Goal: Task Accomplishment & Management: Complete application form

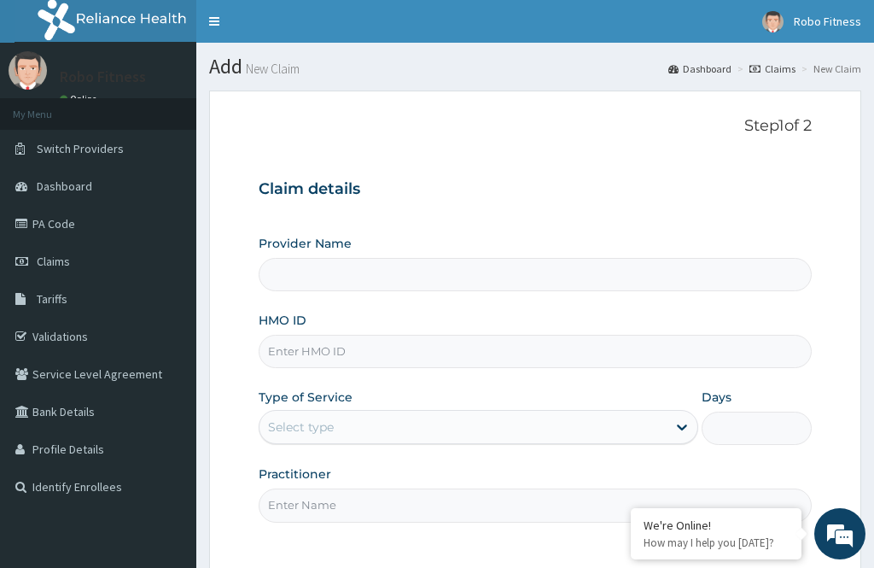
type input "Robo Fitness"
type input "1"
click at [466, 342] on input "HMO ID" at bounding box center [535, 351] width 553 height 33
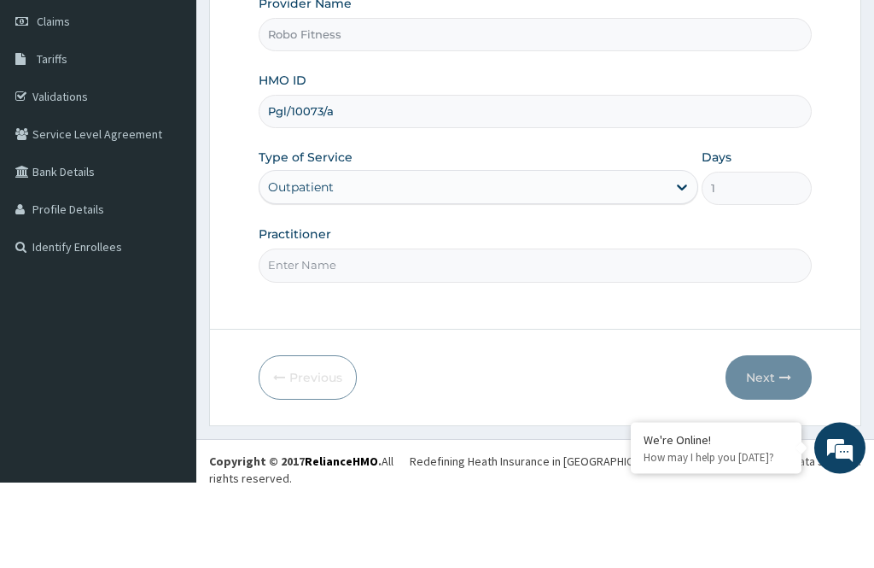
scroll to position [155, 0]
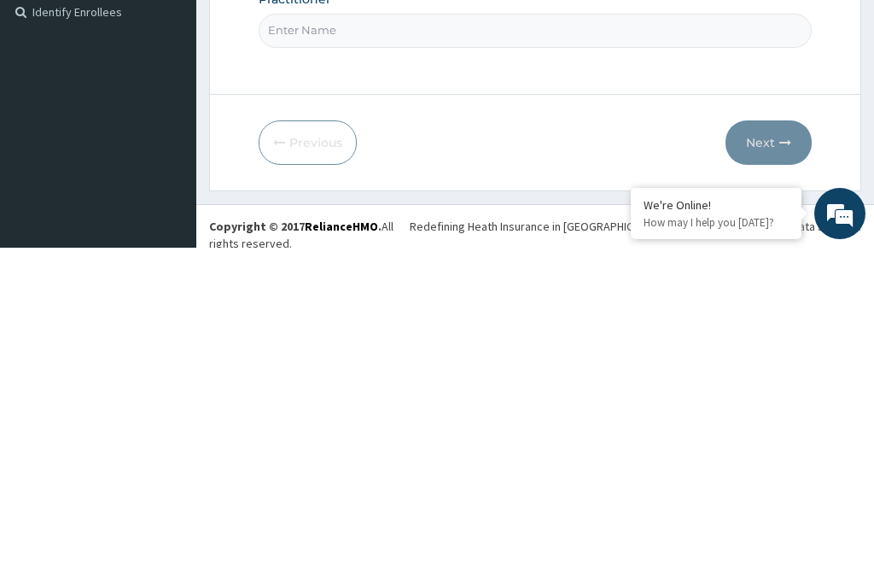
type input "Pgl/10073/a"
click at [416, 334] on input "Practitioner" at bounding box center [535, 350] width 553 height 33
type input "No"
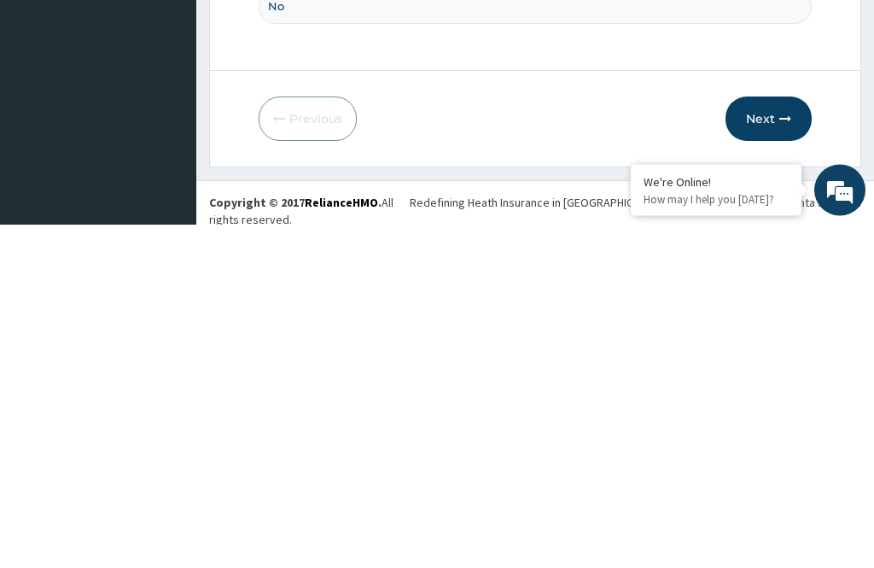
click at [778, 441] on button "Next" at bounding box center [769, 463] width 86 height 44
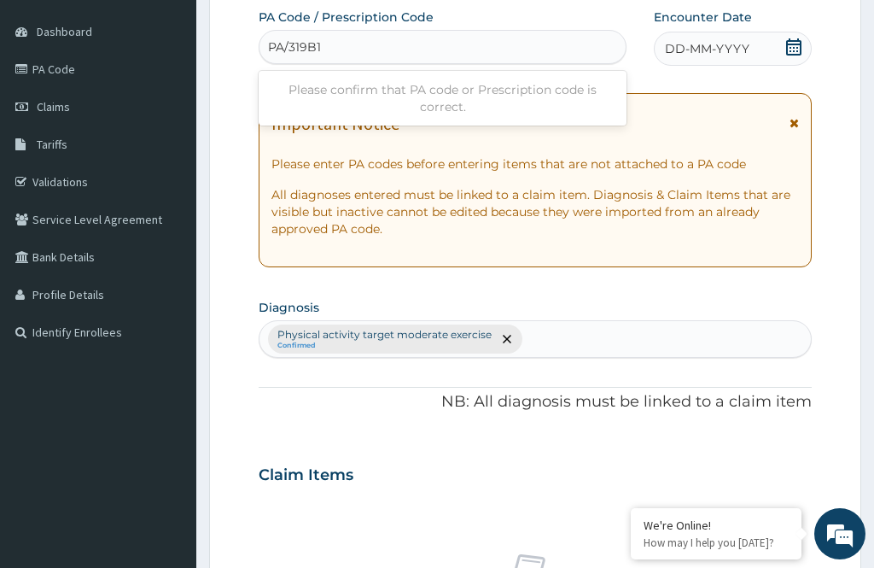
type input "PA/319B1B"
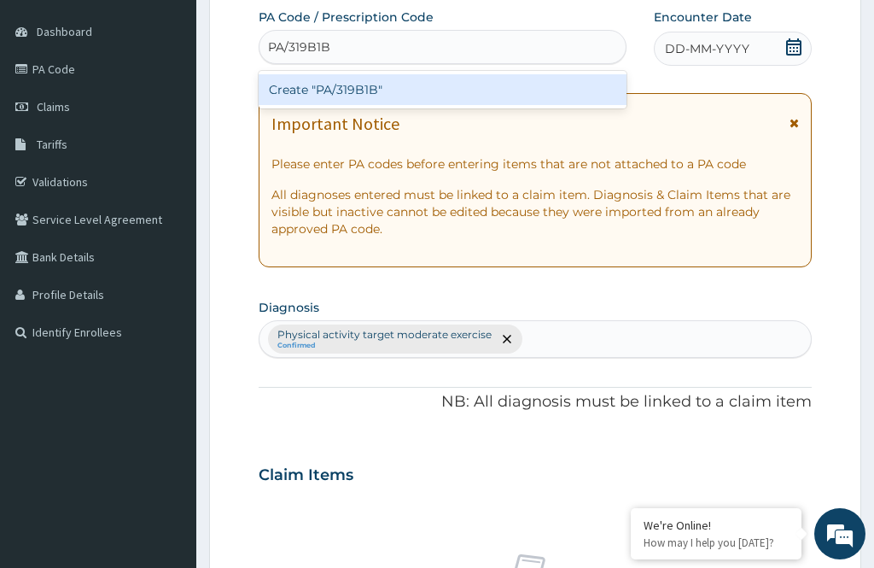
click at [420, 91] on div "Create "PA/319B1B"" at bounding box center [443, 89] width 368 height 31
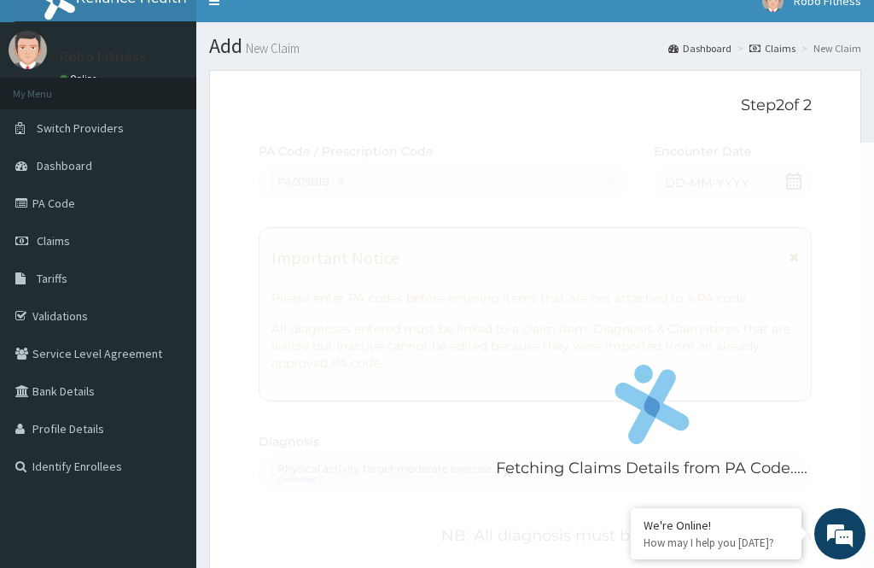
scroll to position [0, 0]
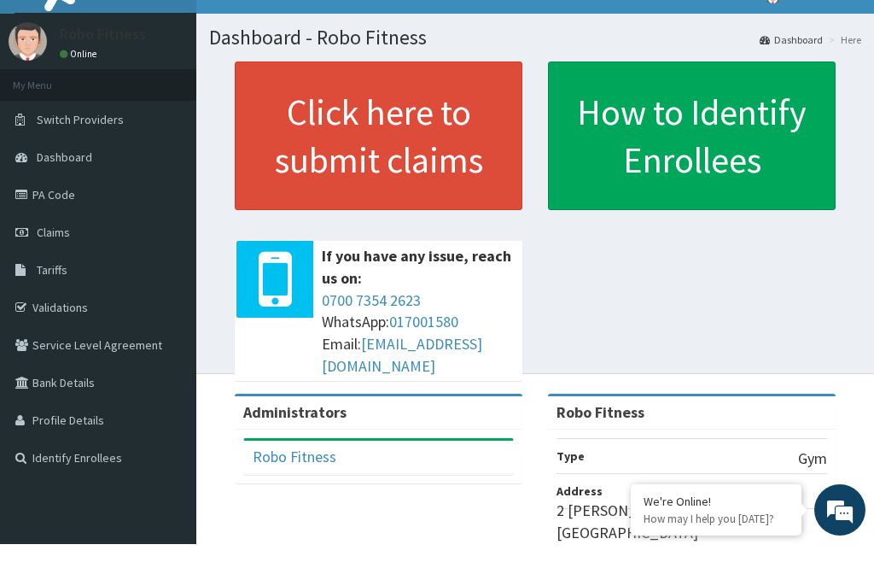
scroll to position [30, 0]
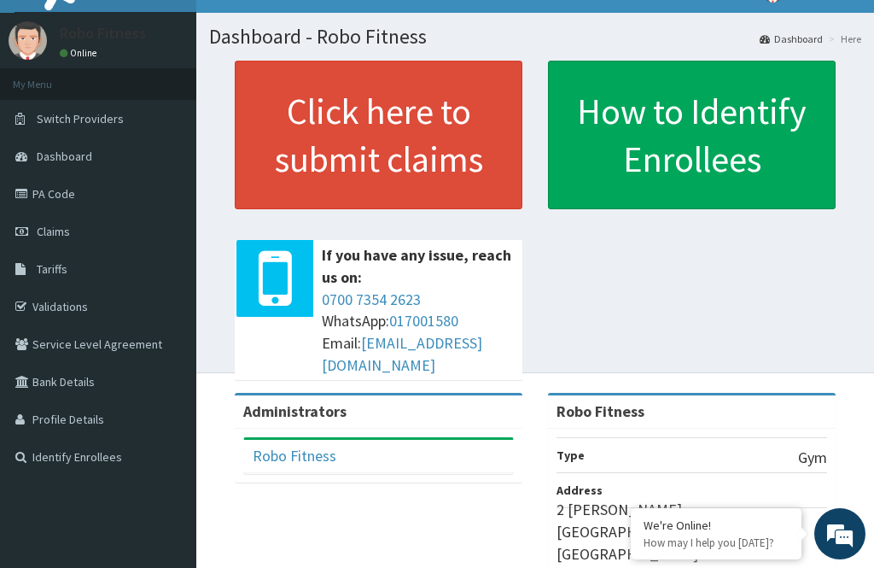
click at [56, 232] on span "Claims" at bounding box center [53, 231] width 33 height 15
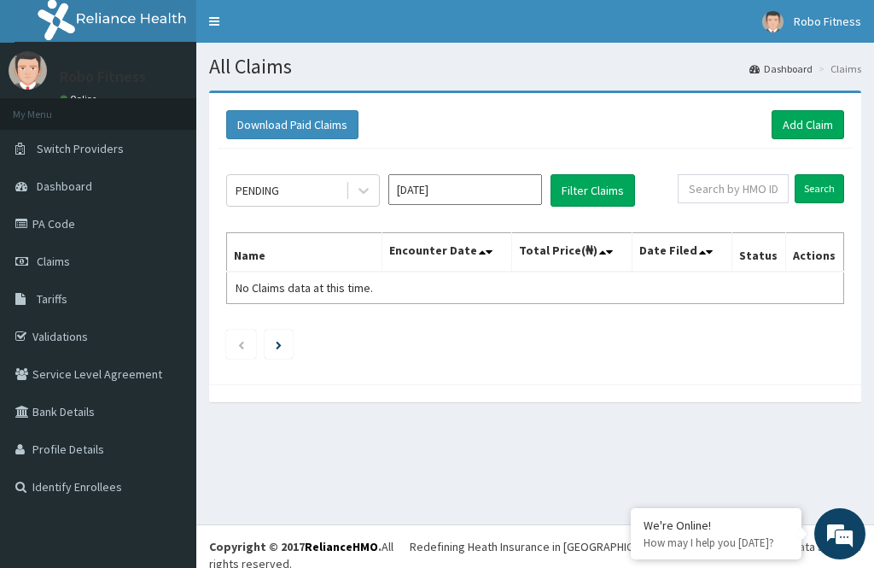
click at [813, 113] on link "Add Claim" at bounding box center [808, 124] width 73 height 29
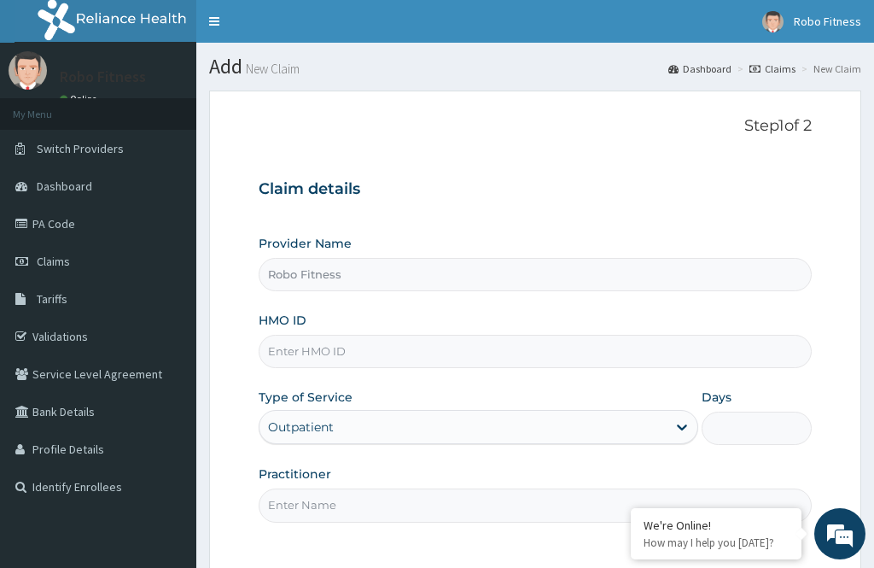
type input "Robo Fitness"
type input "1"
click at [413, 335] on input "HMO ID" at bounding box center [535, 351] width 553 height 33
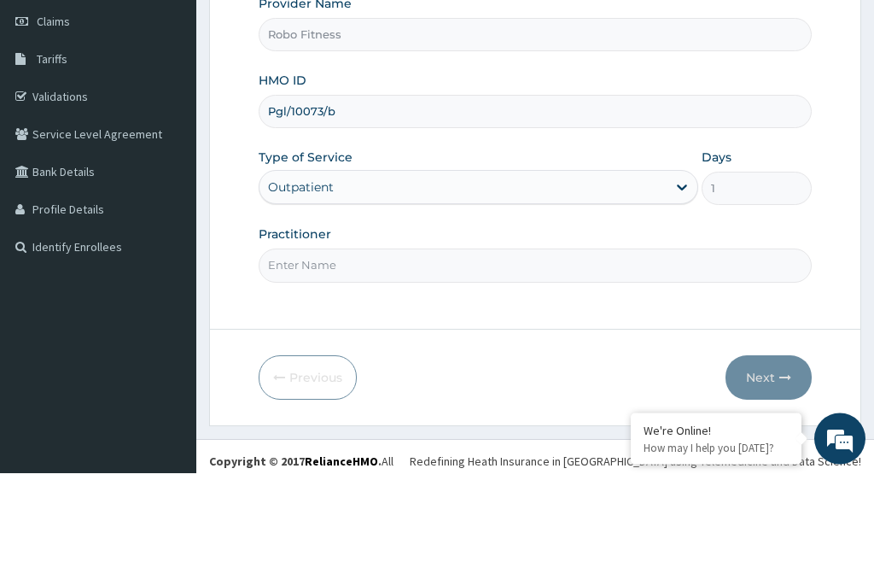
scroll to position [146, 0]
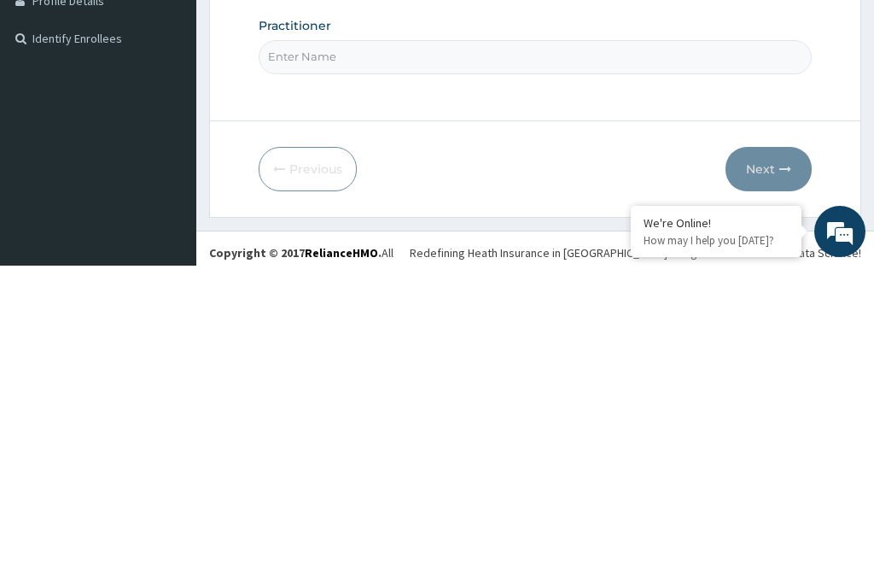
type input "Pgl/10073/b"
click at [400, 342] on input "Practitioner" at bounding box center [535, 358] width 553 height 33
type input "No"
click at [749, 449] on button "Next" at bounding box center [769, 471] width 86 height 44
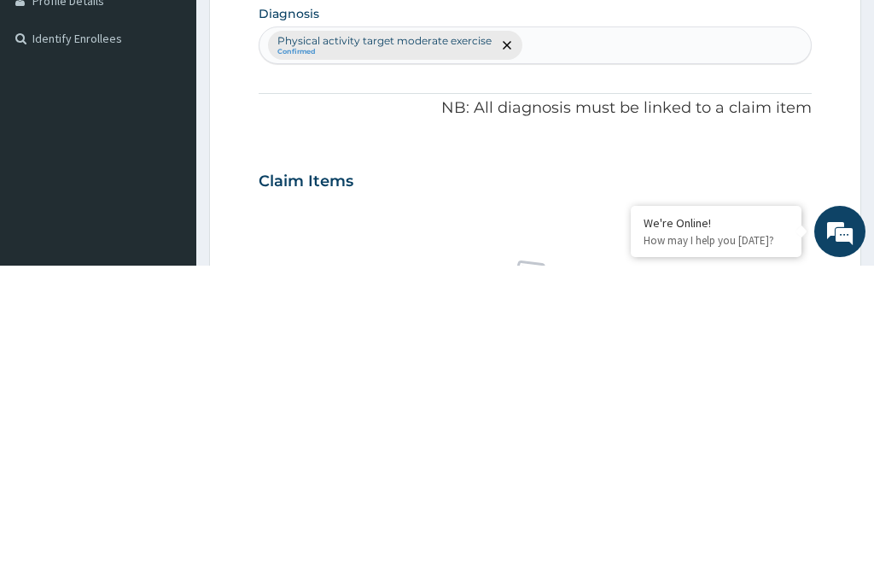
scroll to position [155, 0]
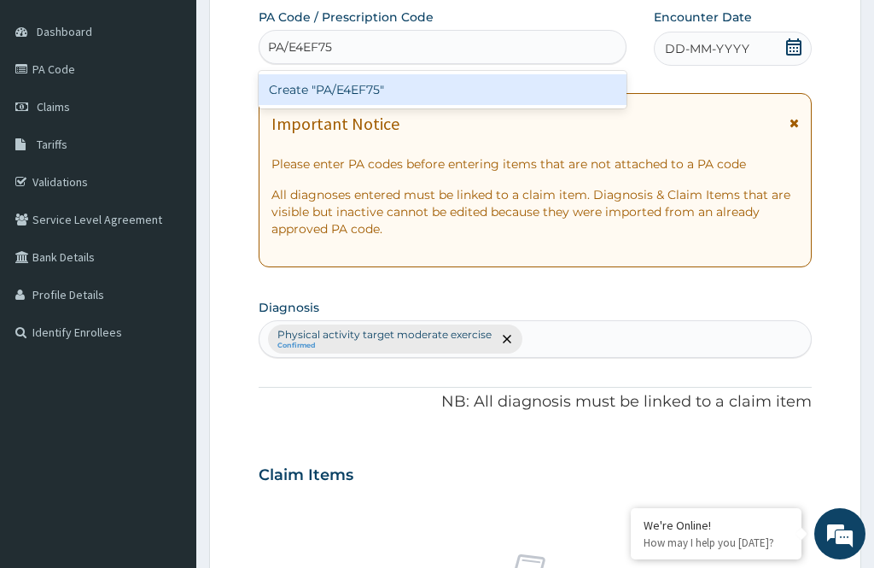
click at [411, 85] on div "Create "PA/E4EF75"" at bounding box center [443, 89] width 368 height 31
type input "PA/E4EF75"
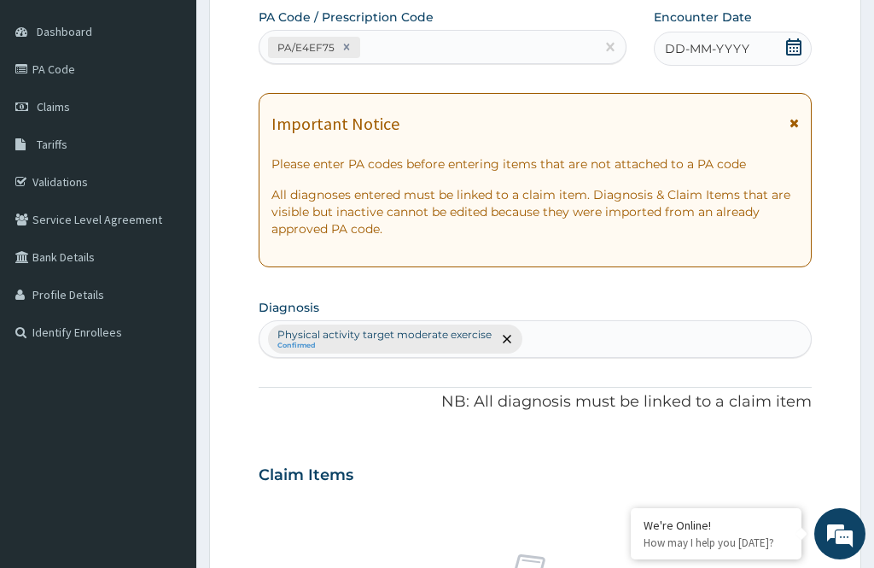
click at [711, 37] on div "DD-MM-YYYY" at bounding box center [733, 49] width 158 height 34
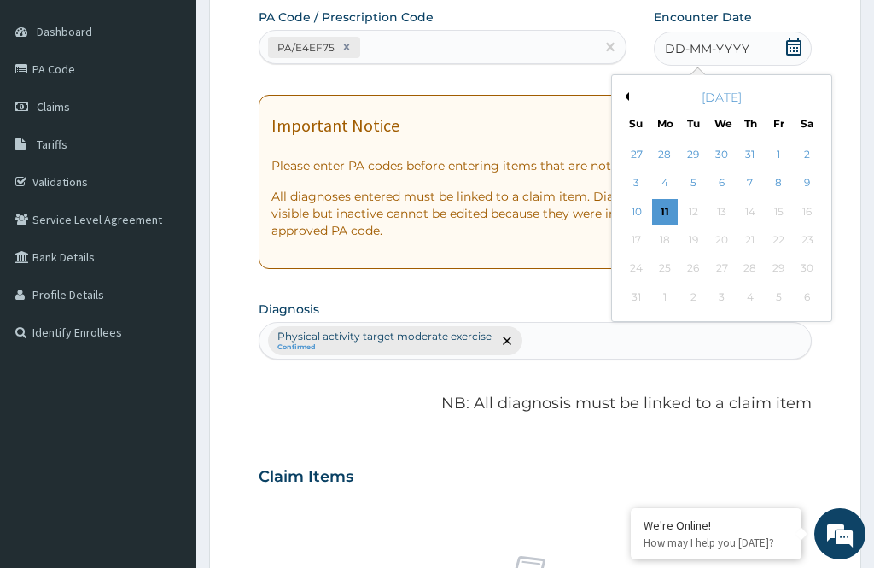
click at [656, 201] on div "11" at bounding box center [665, 212] width 26 height 26
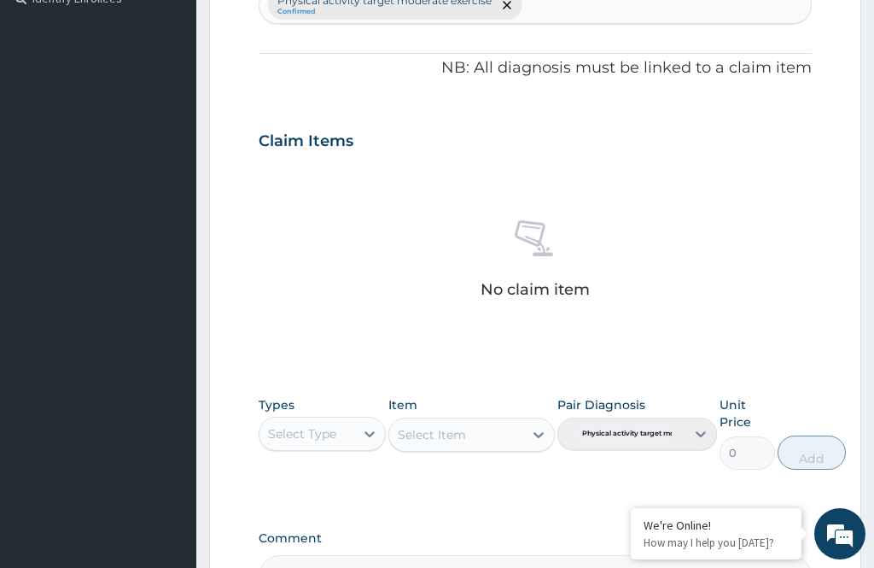
scroll to position [522, 0]
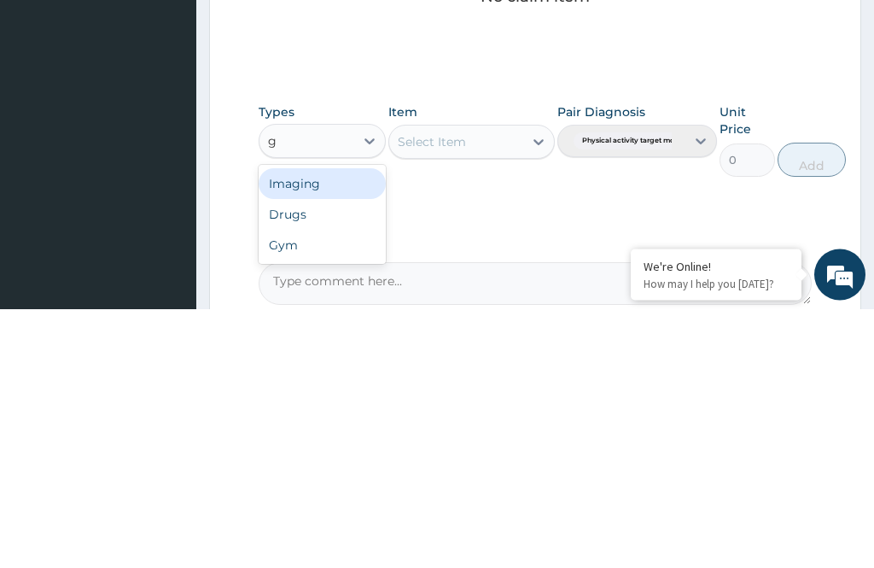
click at [313, 489] on div "Gym" at bounding box center [322, 504] width 127 height 31
type input "g"
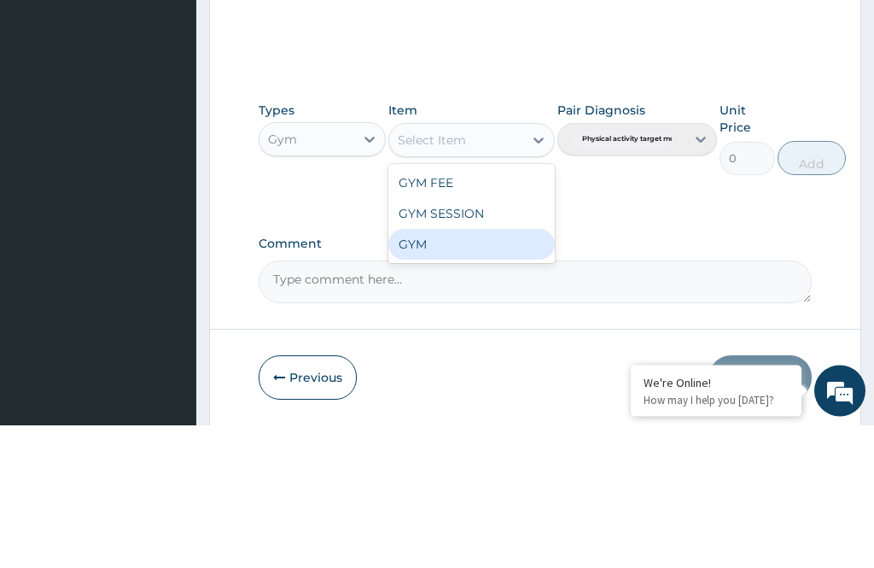
click at [433, 372] on div "GYM" at bounding box center [472, 387] width 166 height 31
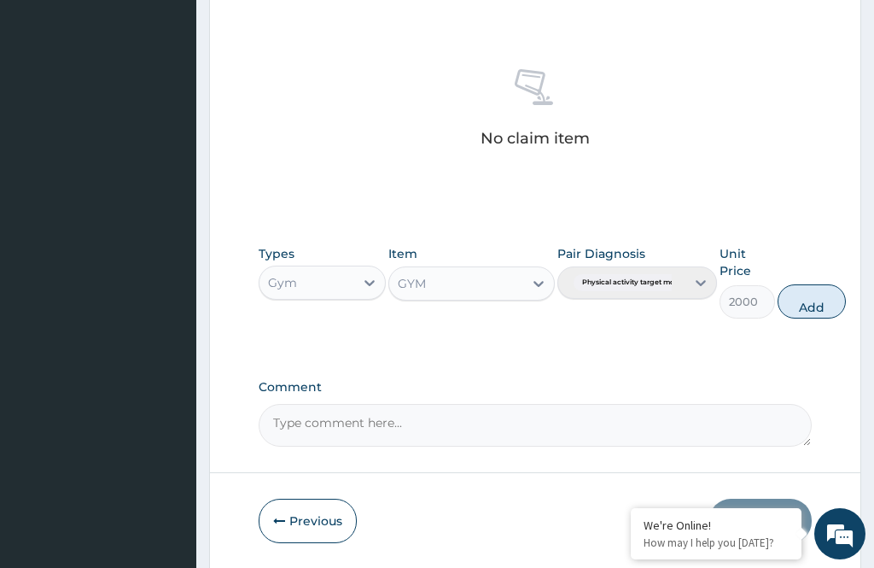
click at [821, 300] on button "Add" at bounding box center [812, 301] width 68 height 34
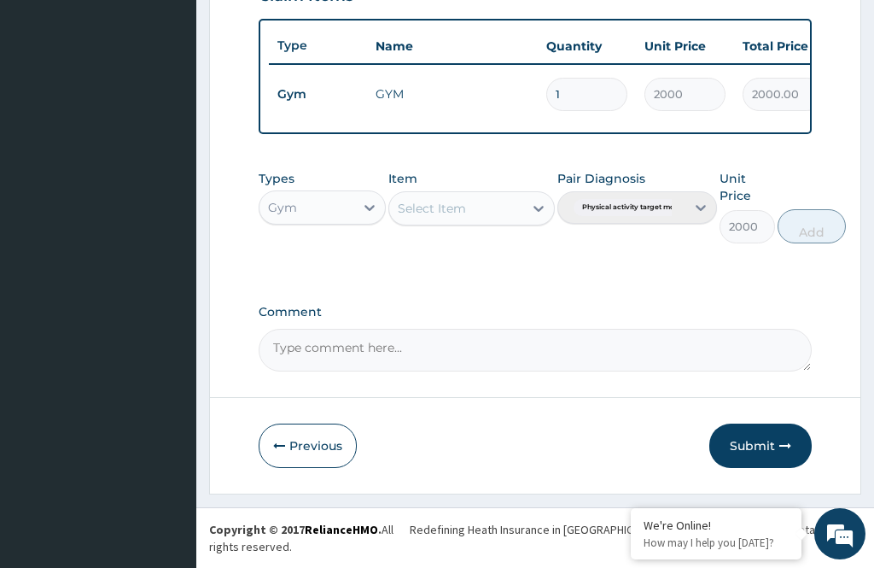
type input "0"
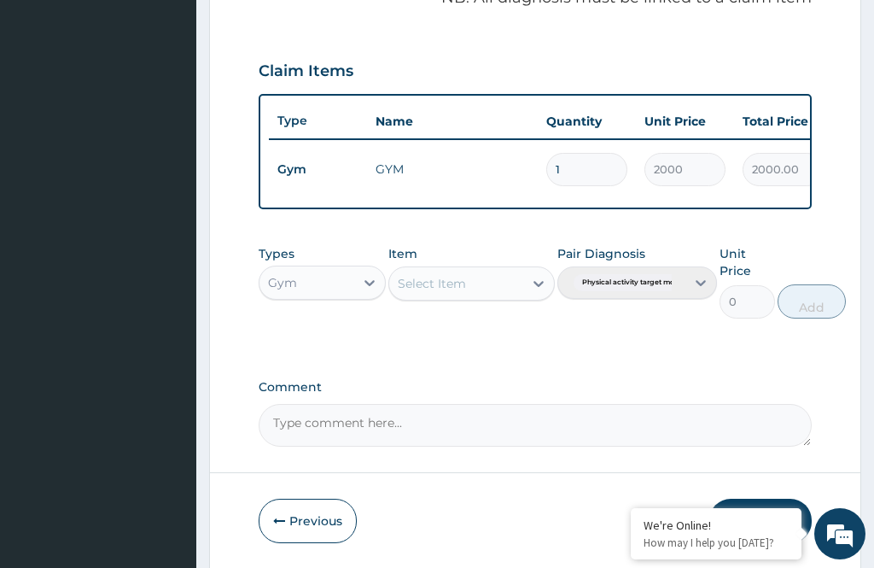
click at [851, 222] on form "Step 2 of 2 PA Code / Prescription Code PA/E4EF75 Encounter Date 11-08-2025 Imp…" at bounding box center [535, 50] width 652 height 1037
click at [781, 515] on icon "button" at bounding box center [786, 521] width 12 height 12
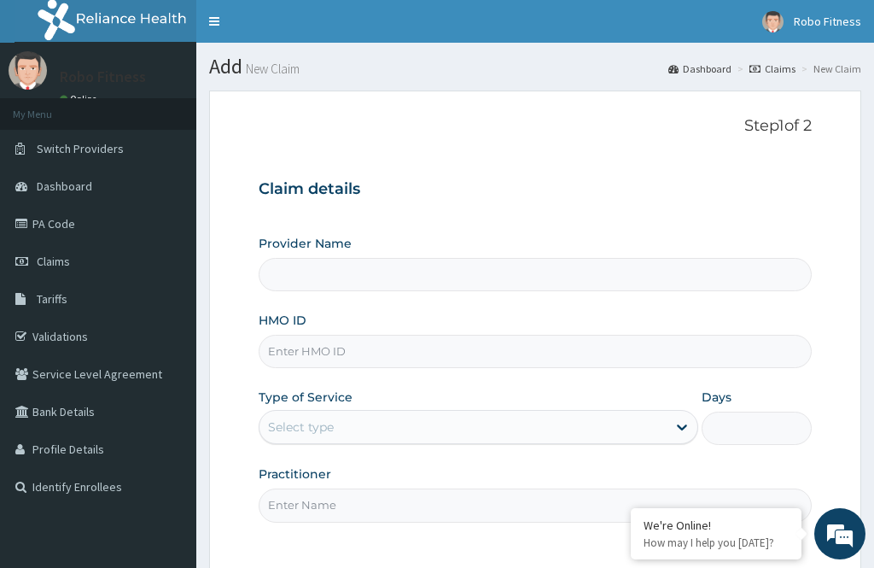
type input "Robo Fitness"
type input "1"
click at [409, 345] on input "HMO ID" at bounding box center [535, 351] width 553 height 33
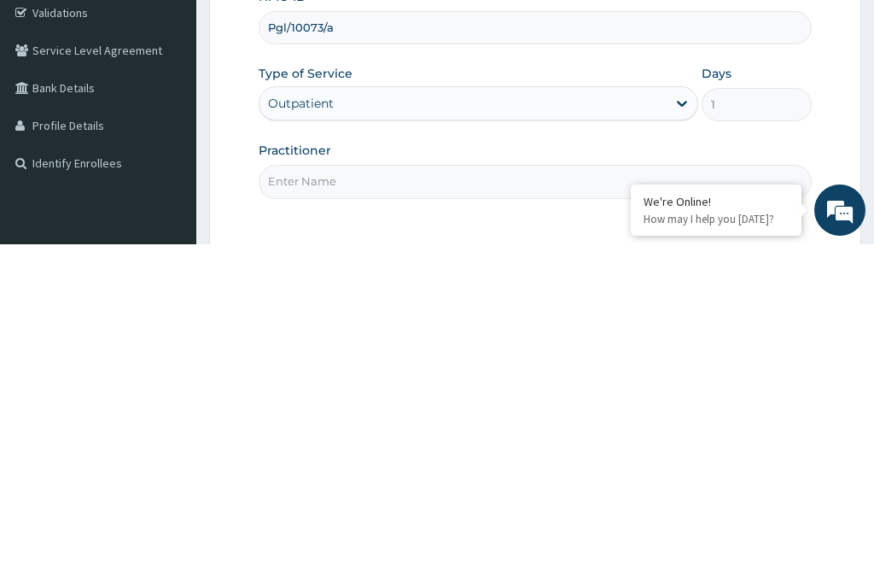
type input "Pgl/10073/a"
click at [377, 488] on input "Practitioner" at bounding box center [535, 504] width 553 height 33
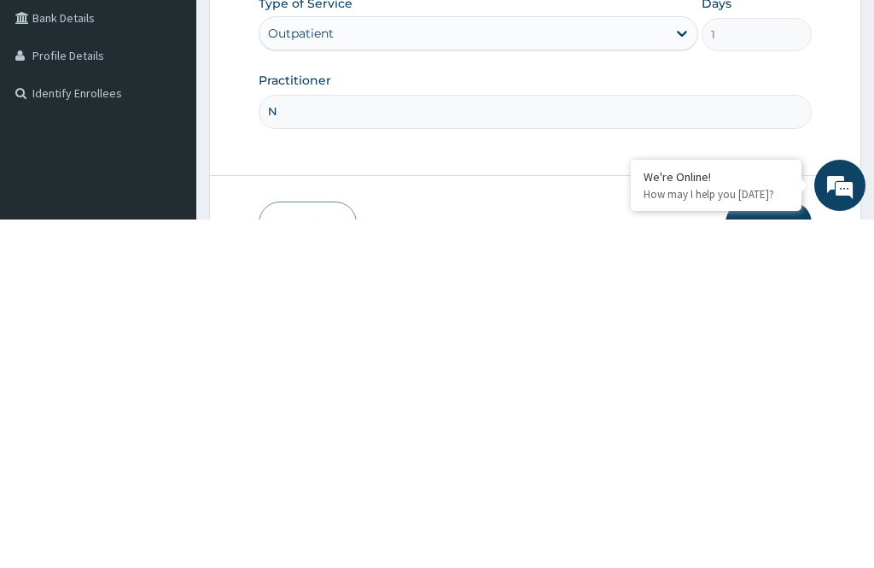
type input "No"
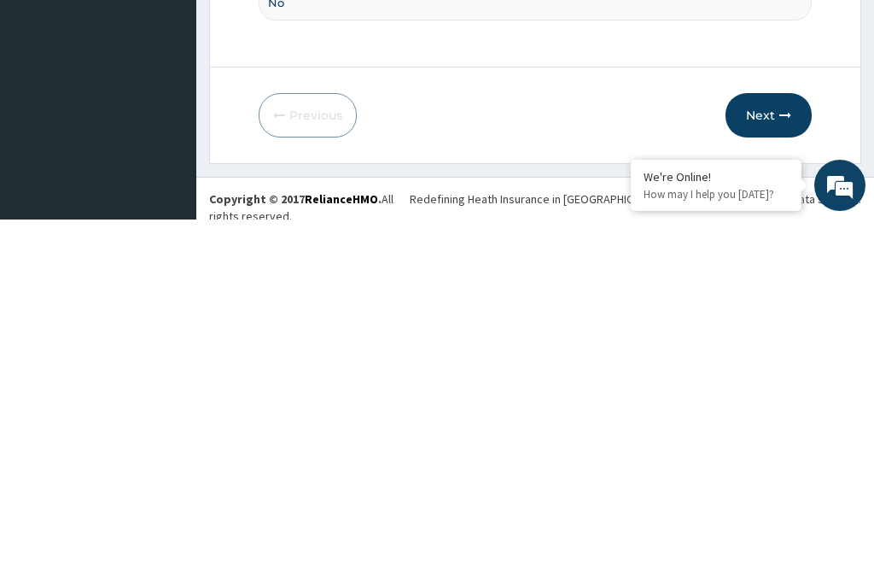
click at [788, 458] on icon "button" at bounding box center [786, 464] width 12 height 12
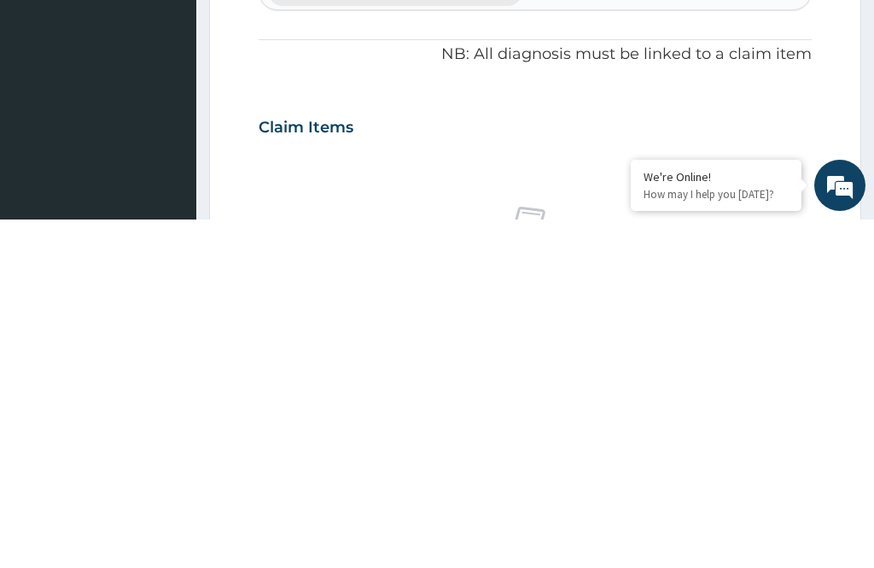
scroll to position [155, 0]
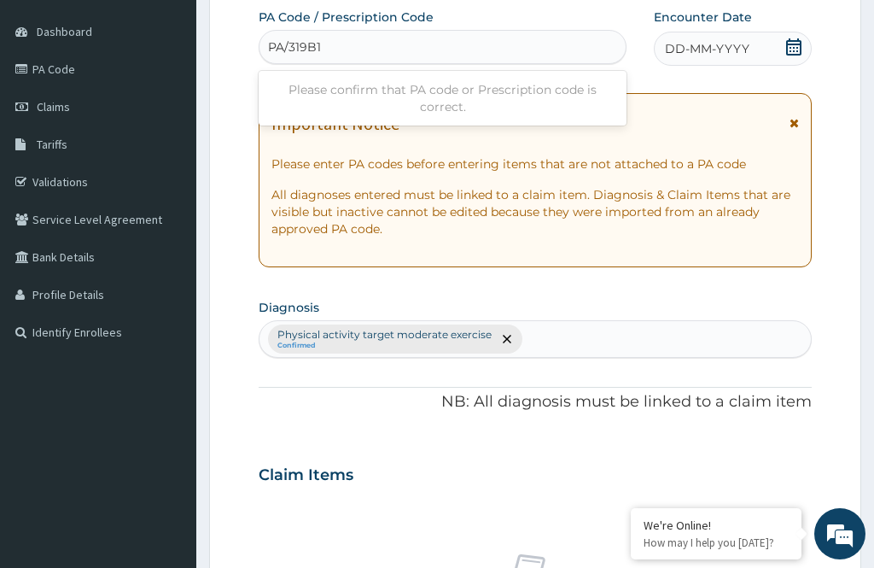
type input "PA/319B1B"
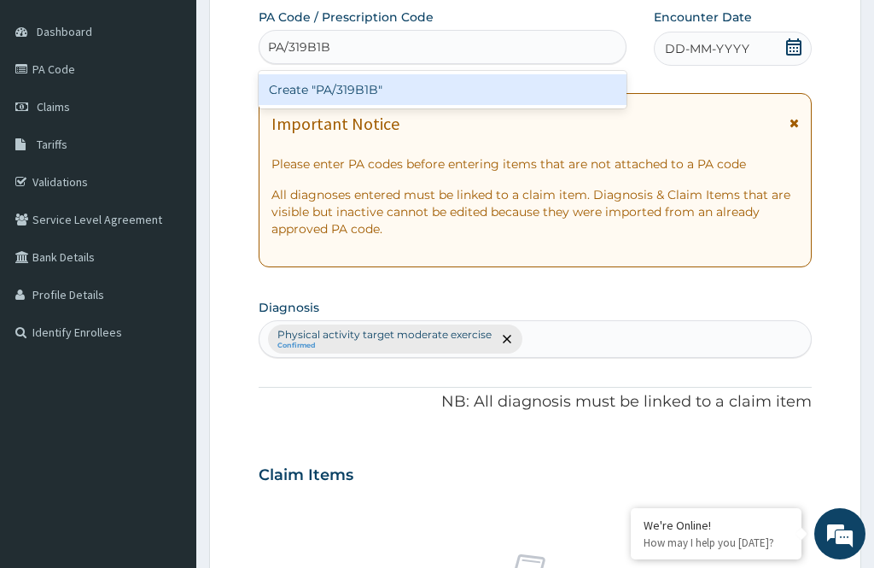
click at [398, 91] on div "Create "PA/319B1B"" at bounding box center [443, 89] width 368 height 31
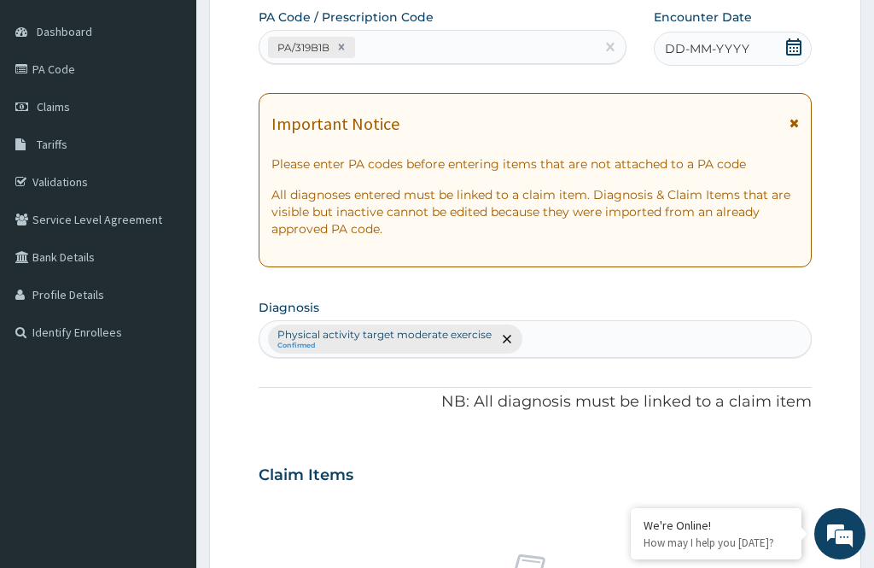
click at [716, 32] on div "DD-MM-YYYY" at bounding box center [733, 49] width 158 height 34
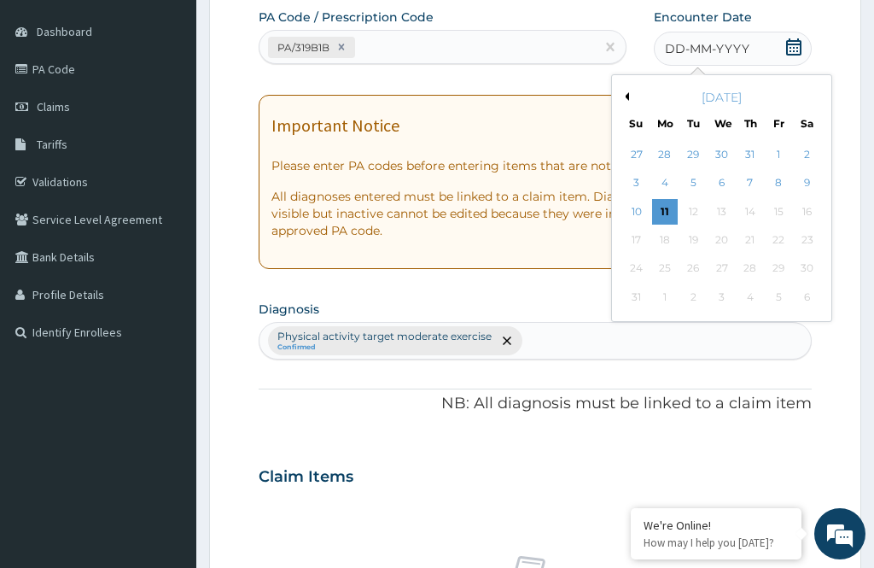
click at [669, 209] on div "11" at bounding box center [665, 212] width 26 height 26
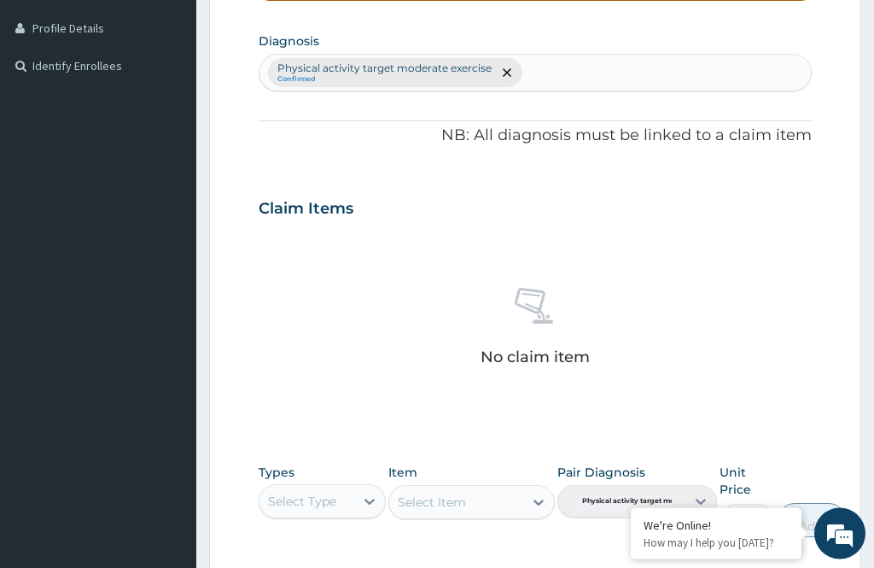
scroll to position [640, 0]
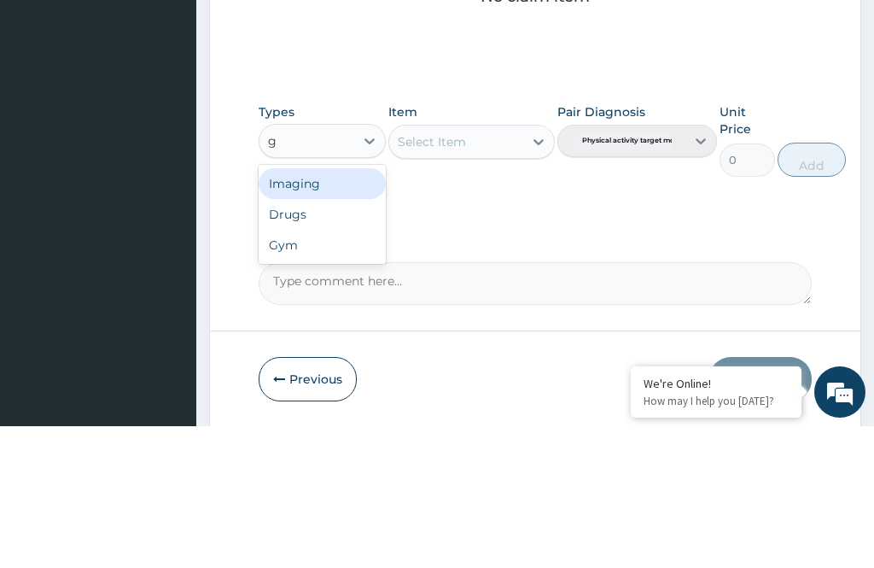
click at [308, 371] on div "Gym" at bounding box center [322, 386] width 127 height 31
type input "g"
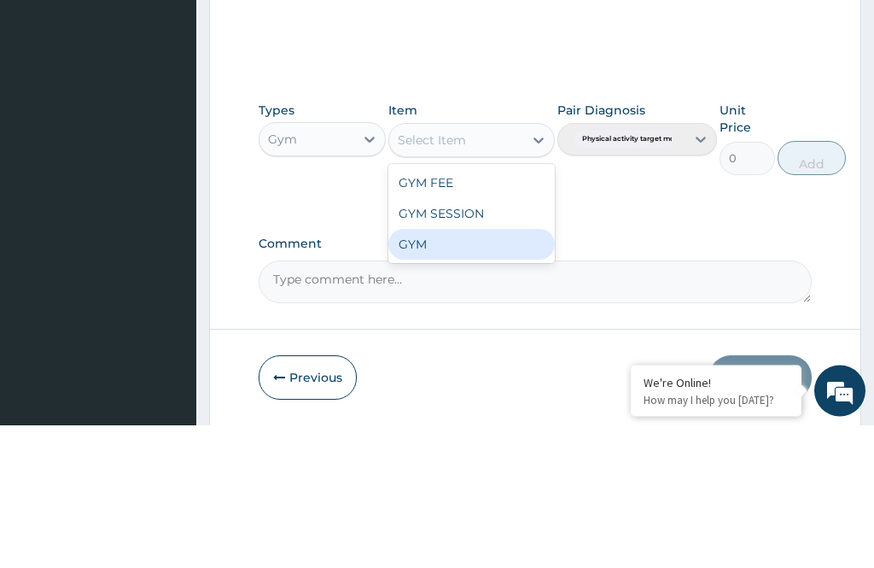
click at [437, 372] on div "GYM" at bounding box center [472, 387] width 166 height 31
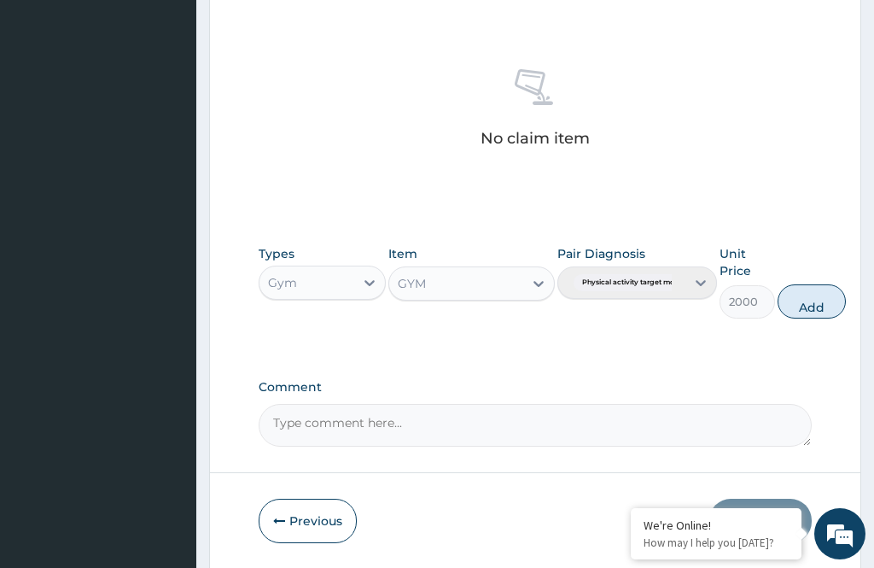
click at [836, 297] on button "Add" at bounding box center [812, 301] width 68 height 34
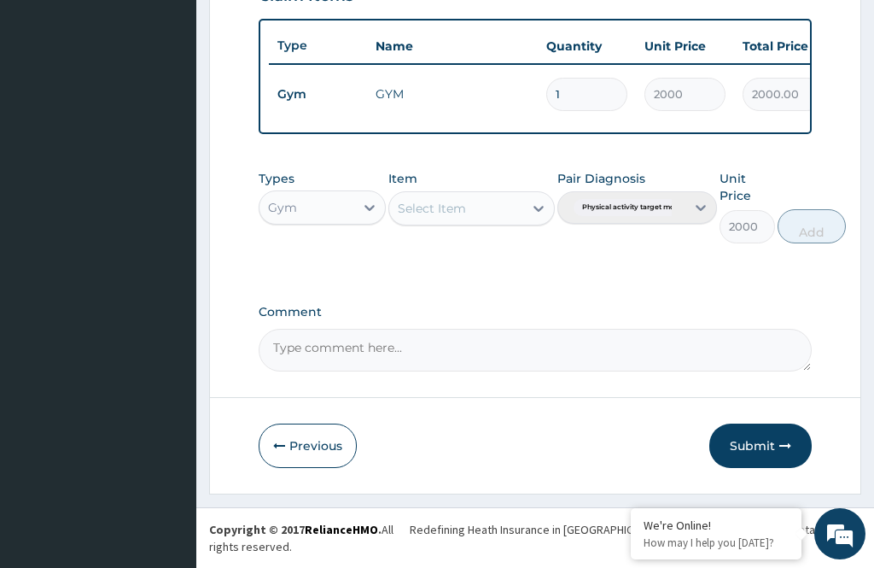
type input "0"
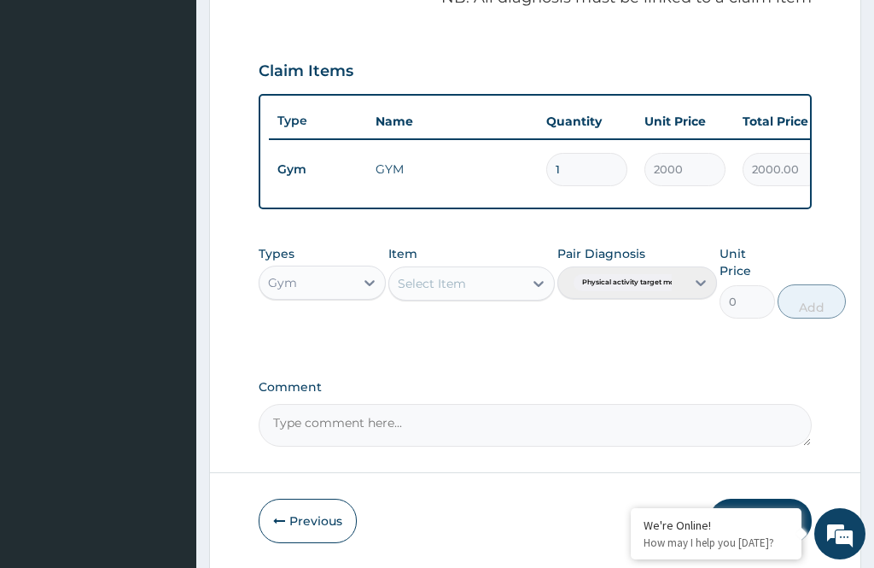
click at [838, 231] on form "Step 2 of 2 PA Code / Prescription Code PA/319B1B Encounter Date 11-08-2025 Imp…" at bounding box center [535, 50] width 652 height 1037
click at [771, 519] on button "Submit" at bounding box center [761, 521] width 102 height 44
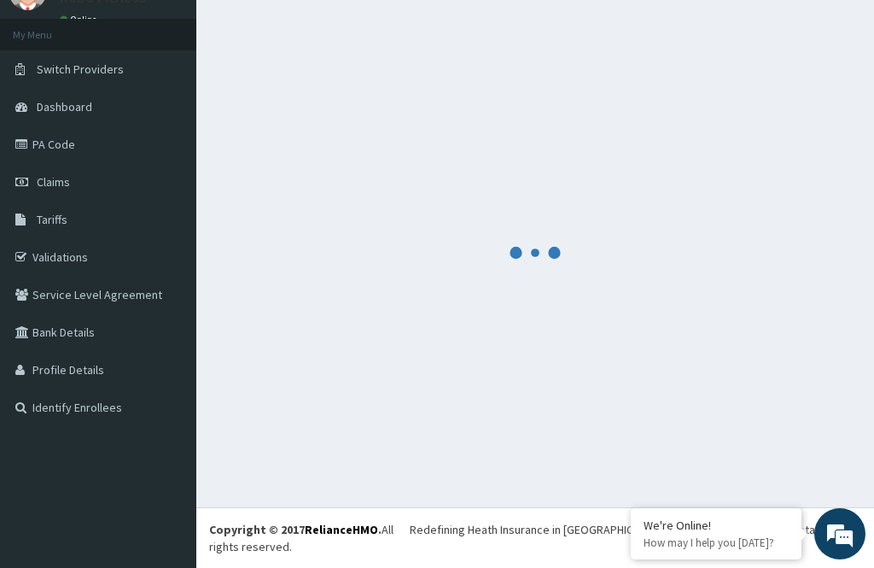
scroll to position [54, 0]
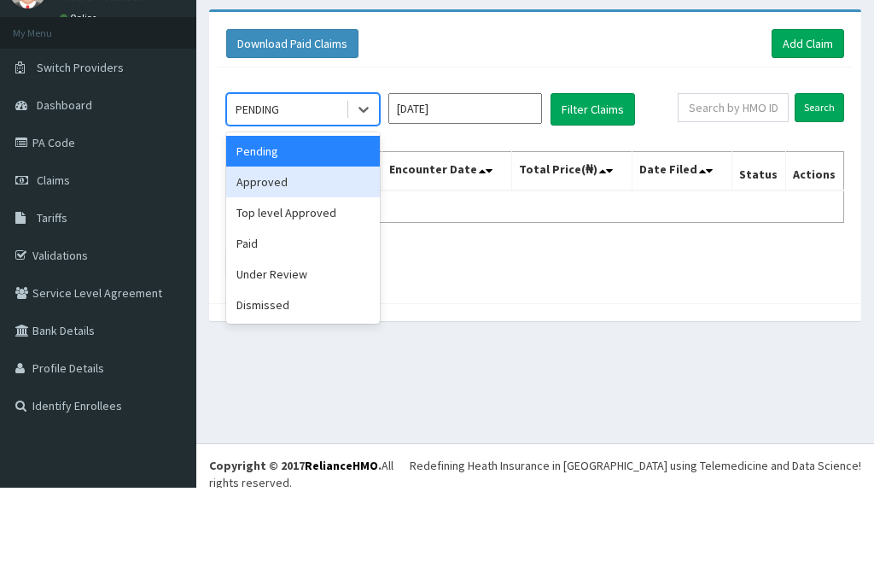
click at [308, 248] on div "Approved" at bounding box center [303, 263] width 154 height 31
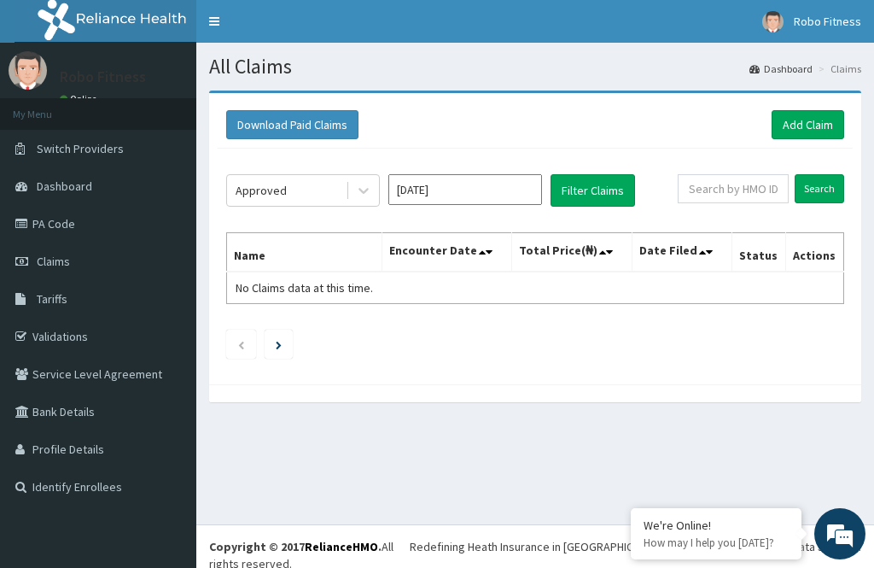
click at [603, 182] on button "Filter Claims" at bounding box center [593, 190] width 85 height 32
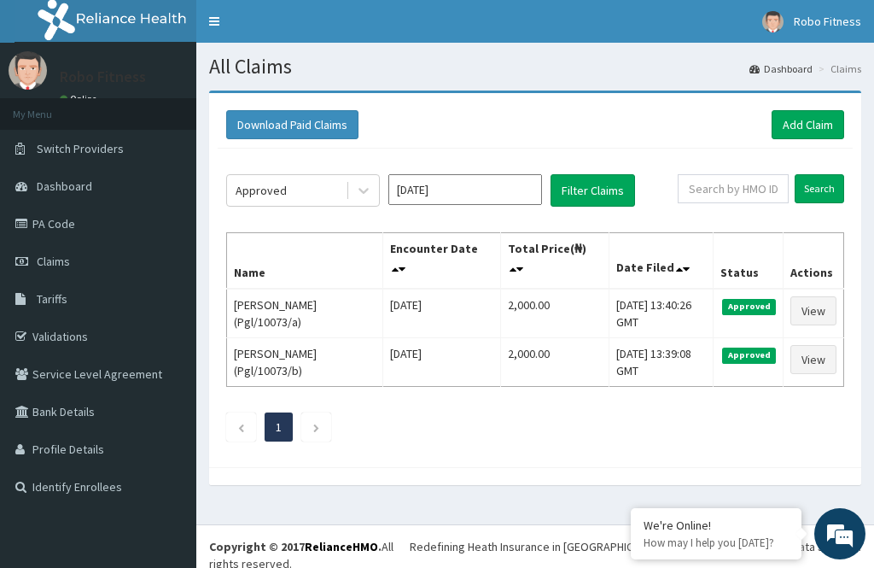
click at [327, 419] on li at bounding box center [316, 426] width 30 height 29
click at [810, 116] on link "Add Claim" at bounding box center [808, 124] width 73 height 29
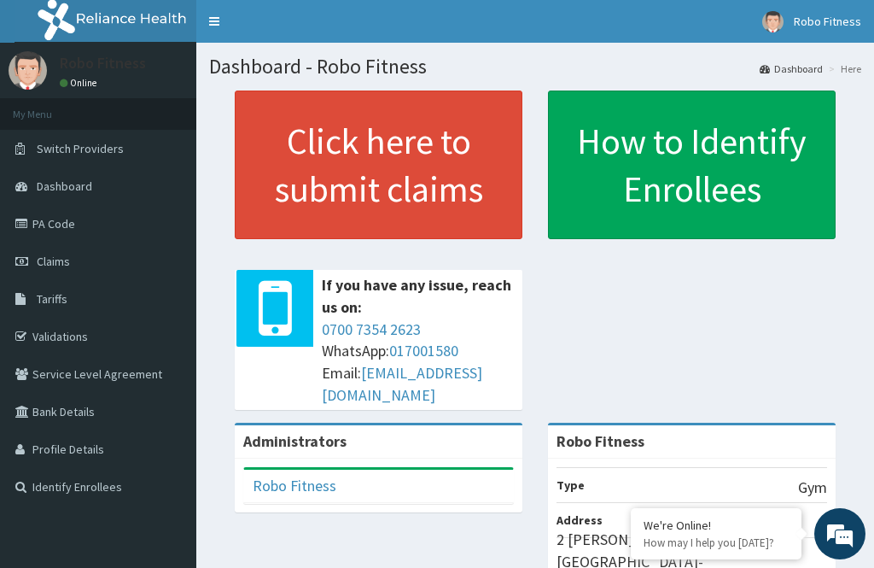
click at [51, 258] on span "Claims" at bounding box center [53, 261] width 33 height 15
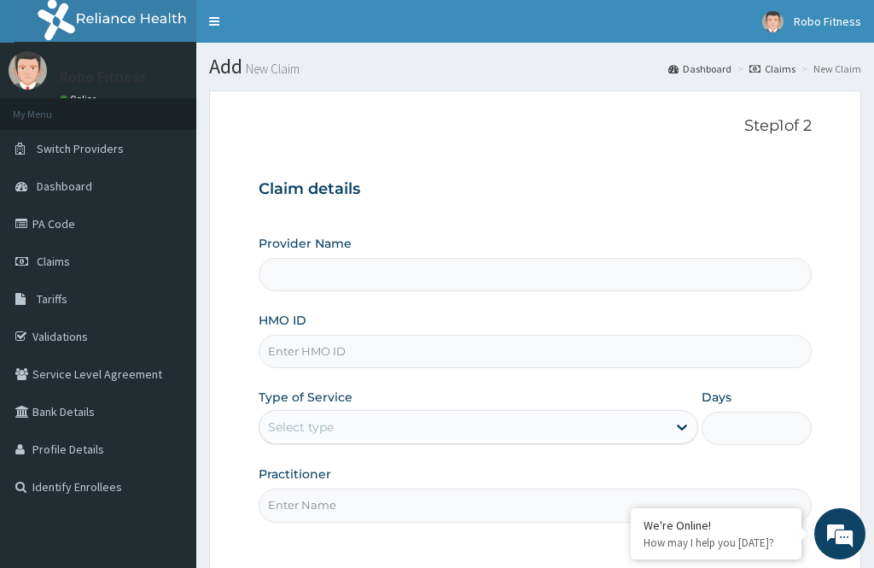
type input "Robo Fitness"
type input "1"
click at [403, 340] on input "HMO ID" at bounding box center [535, 351] width 553 height 33
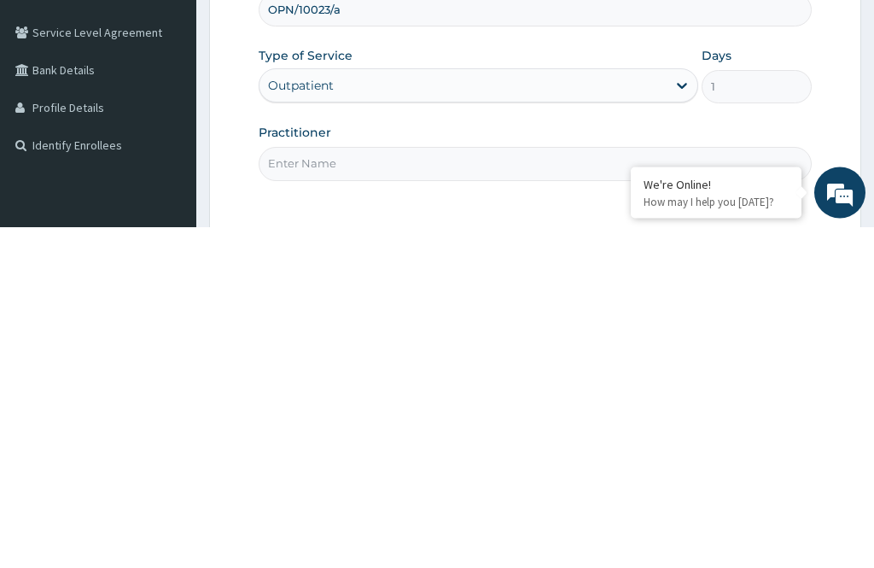
type input "OPN/10023/a"
click at [362, 488] on input "Practitioner" at bounding box center [535, 504] width 553 height 33
type input "No"
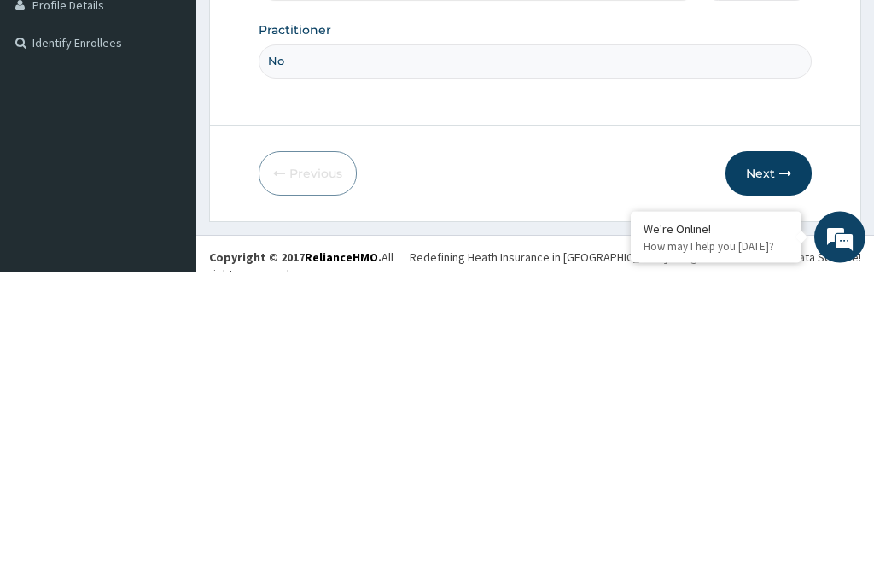
scroll to position [155, 0]
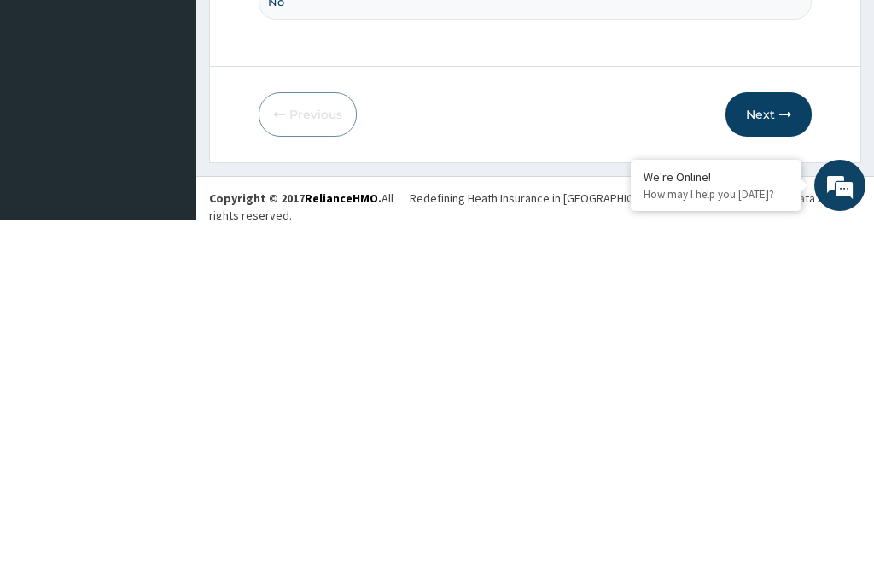
click at [765, 441] on button "Next" at bounding box center [769, 463] width 86 height 44
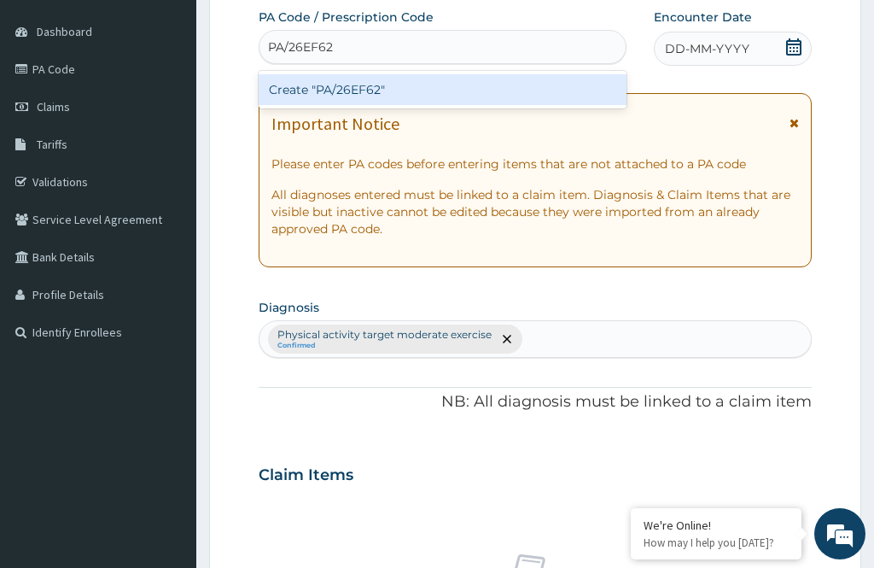
click at [418, 92] on div "Create "PA/26EF62"" at bounding box center [443, 89] width 368 height 31
type input "PA/26EF62"
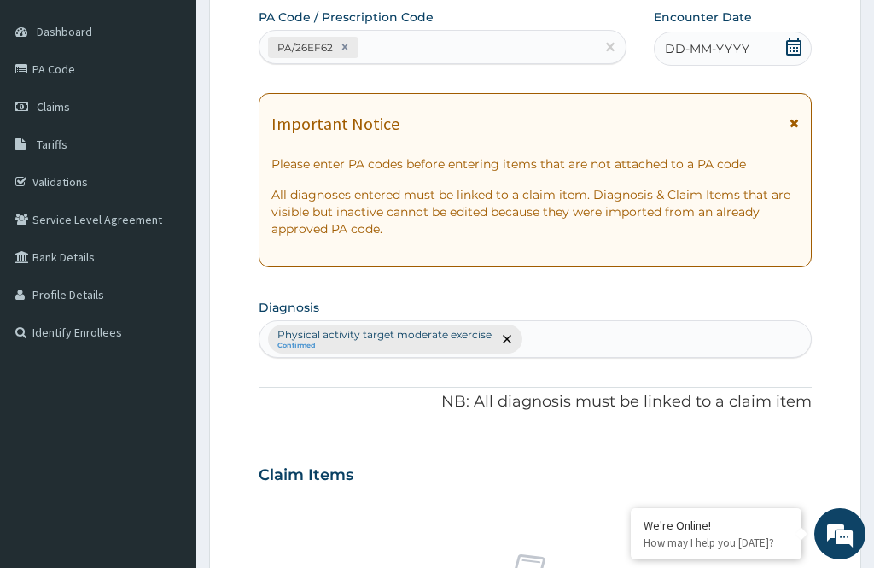
click at [713, 47] on span "DD-MM-YYYY" at bounding box center [707, 48] width 85 height 17
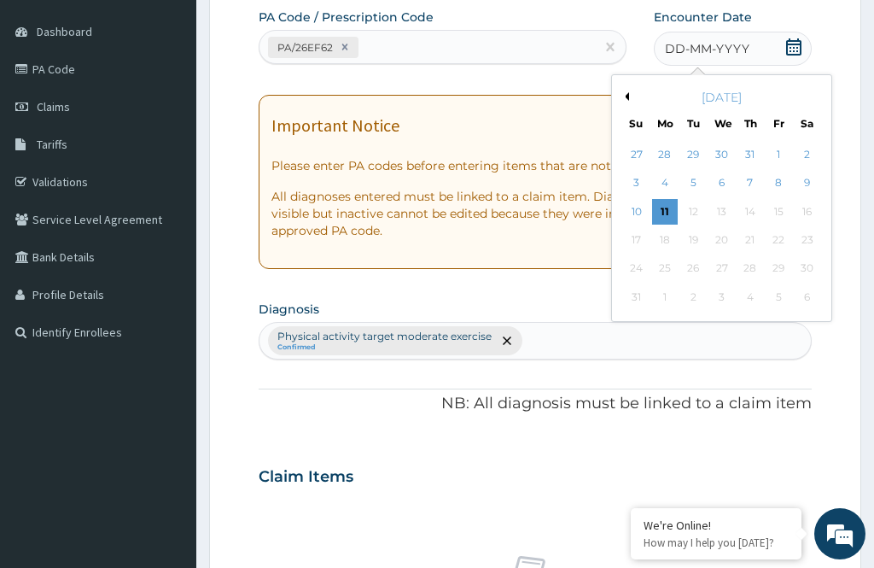
click at [666, 193] on div "4" at bounding box center [665, 184] width 26 height 26
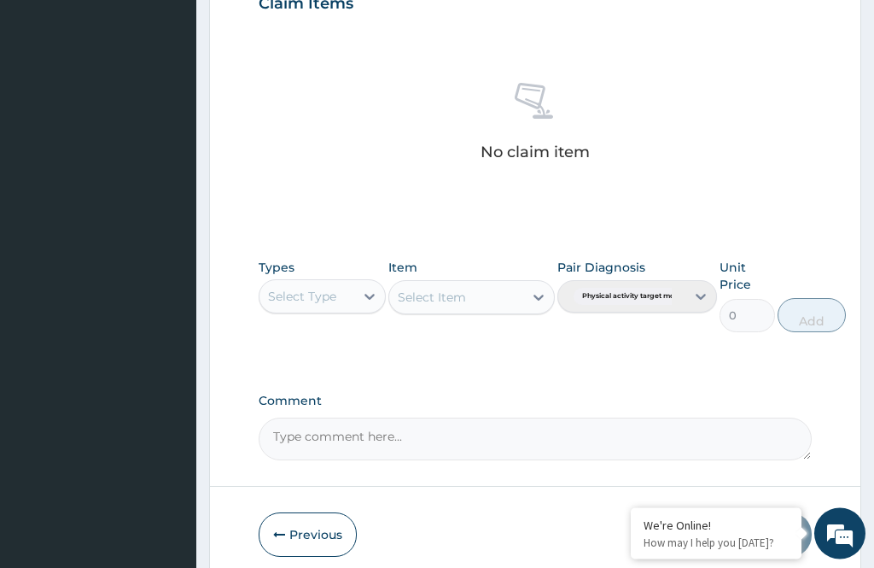
scroll to position [640, 0]
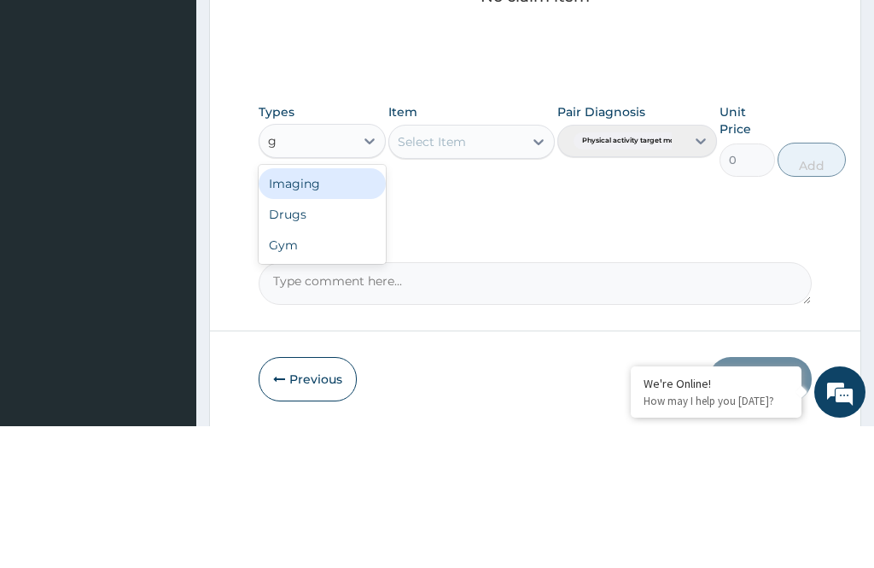
click at [319, 371] on div "Gym" at bounding box center [322, 386] width 127 height 31
type input "g"
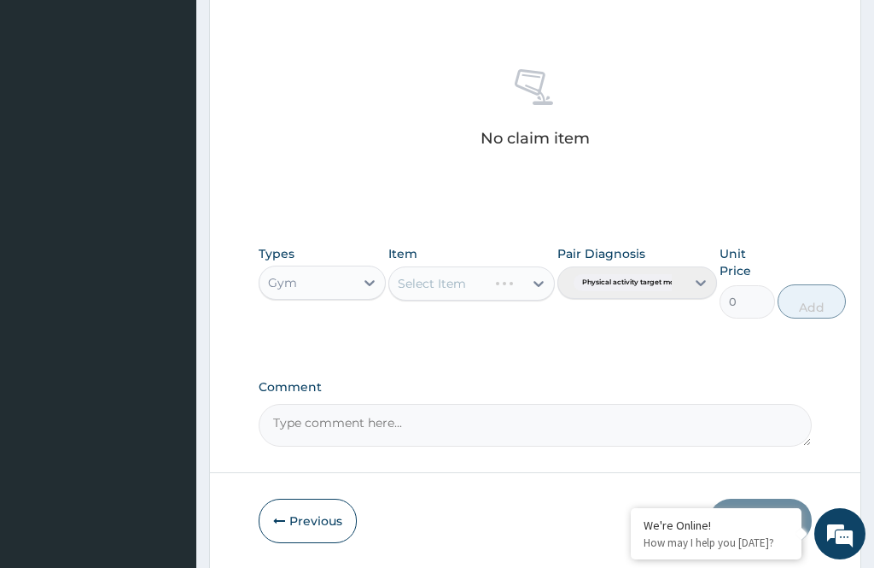
click at [462, 278] on div "Select Item" at bounding box center [472, 283] width 166 height 34
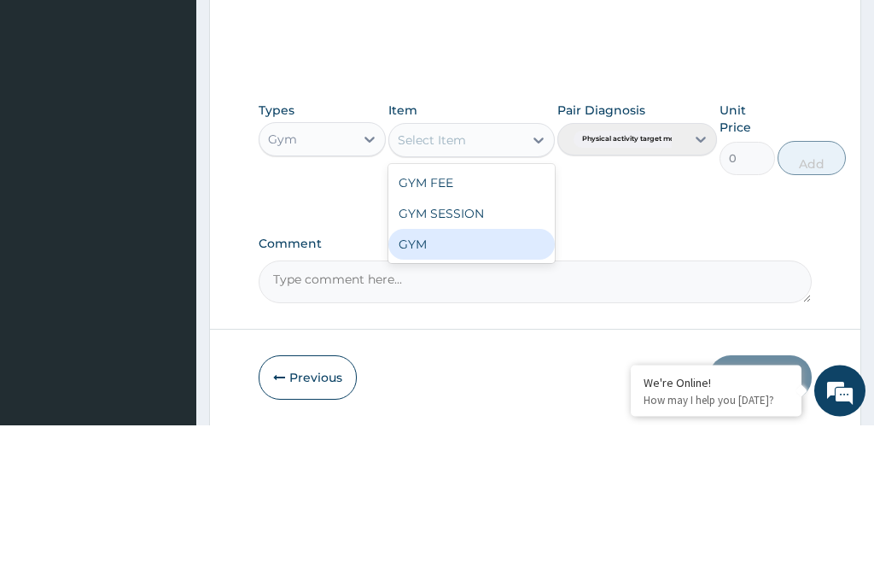
click at [441, 372] on div "GYM" at bounding box center [472, 387] width 166 height 31
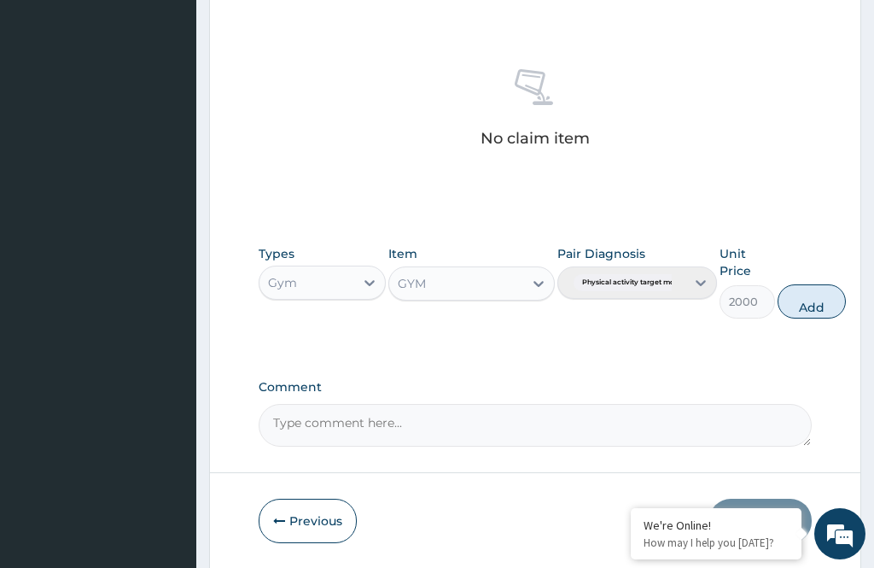
click at [819, 290] on button "Add" at bounding box center [812, 301] width 68 height 34
type input "0"
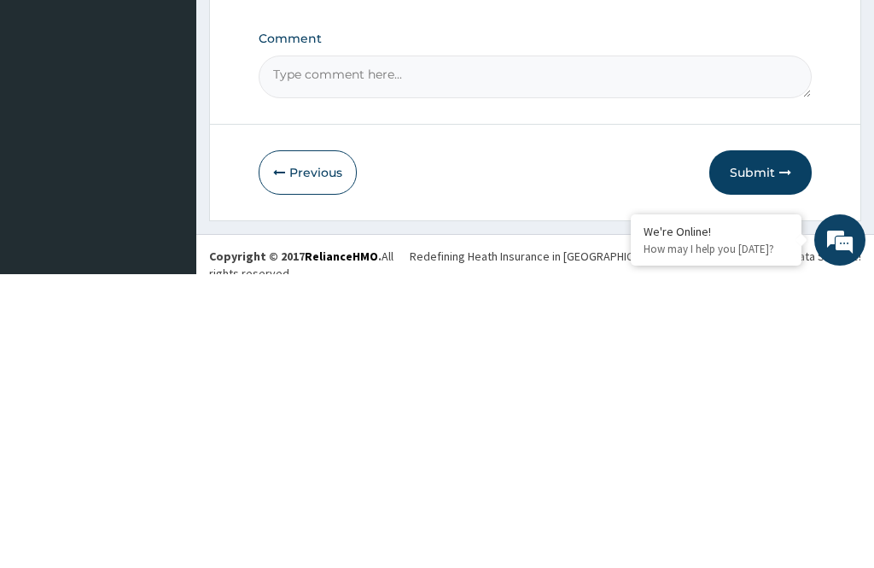
click at [762, 444] on button "Submit" at bounding box center [761, 466] width 102 height 44
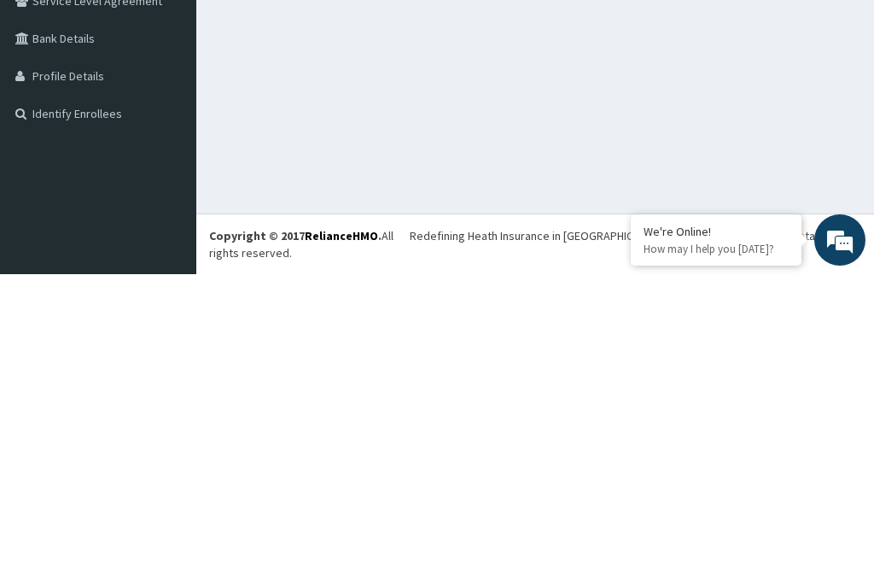
scroll to position [54, 0]
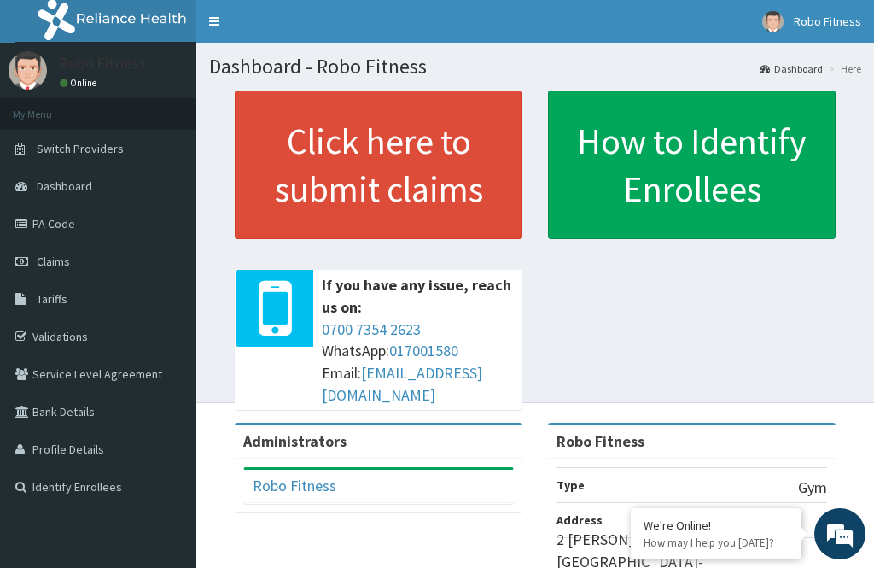
click at [71, 257] on link "Claims" at bounding box center [98, 262] width 196 height 38
